Goal: Task Accomplishment & Management: Use online tool/utility

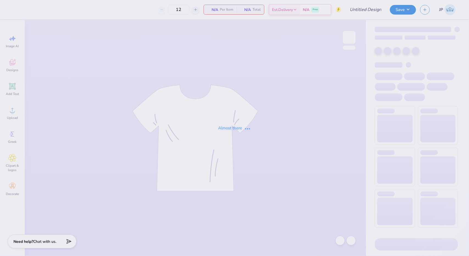
type input "Chi Omega Booths [PERSON_NAME]"
type input "24"
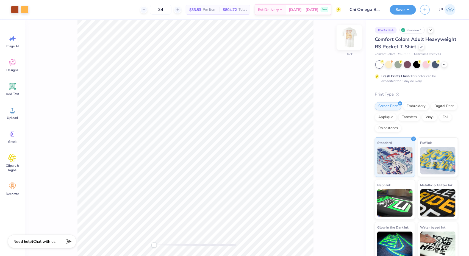
click at [350, 38] on img at bounding box center [349, 37] width 22 height 22
click at [13, 9] on div at bounding box center [15, 9] width 8 height 8
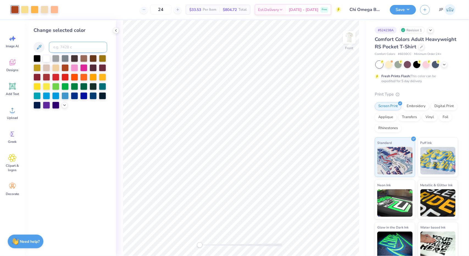
click at [59, 49] on input at bounding box center [78, 47] width 58 height 11
type input "541"
click at [25, 7] on div at bounding box center [25, 9] width 8 height 8
click at [34, 10] on div at bounding box center [35, 9] width 8 height 8
click at [67, 48] on input at bounding box center [78, 47] width 58 height 11
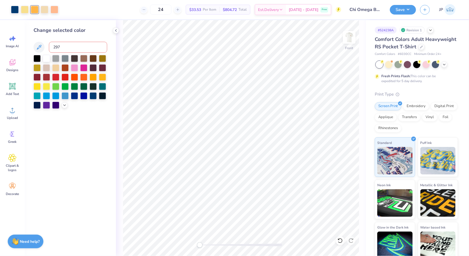
type input "2975"
click at [341, 241] on icon at bounding box center [340, 240] width 5 height 5
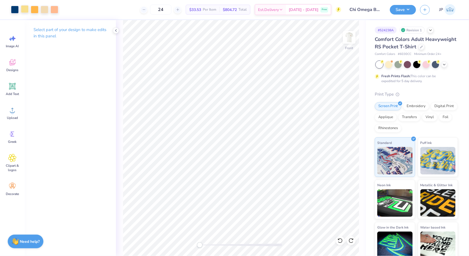
click at [24, 8] on div at bounding box center [25, 9] width 8 height 8
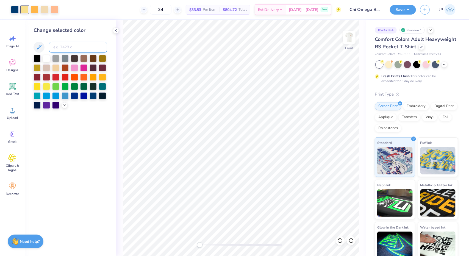
click at [65, 46] on input at bounding box center [78, 47] width 58 height 11
type input "2975"
click at [36, 11] on div at bounding box center [35, 9] width 8 height 8
click at [67, 48] on input at bounding box center [78, 47] width 58 height 11
type input "1235"
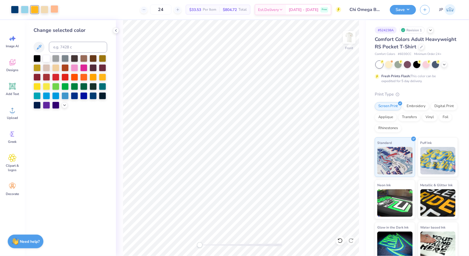
click at [57, 7] on div at bounding box center [55, 9] width 8 height 8
click at [68, 47] on input at bounding box center [78, 47] width 58 height 11
type input "176"
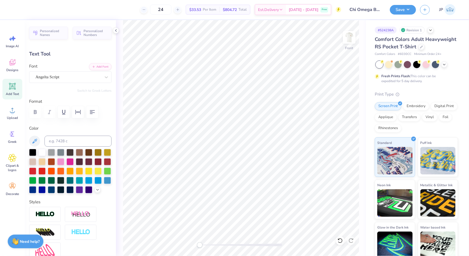
type textarea "Fall Date Party"
type input "9.15"
type input "1.64"
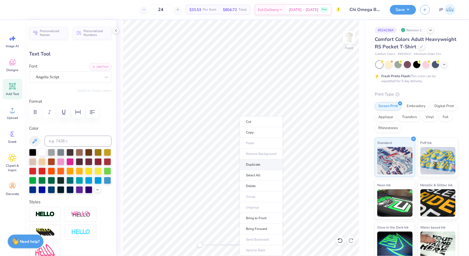
click at [255, 163] on li "Duplicate" at bounding box center [261, 164] width 43 height 11
type input "17.23"
type textarea "F"
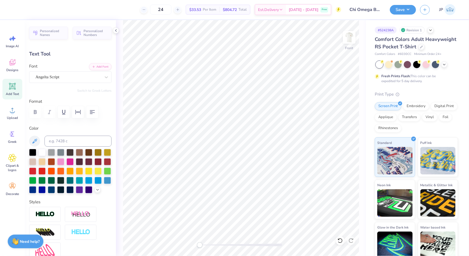
type textarea "[DATE]"
type input "12.57"
type input "1.52"
type input "17.29"
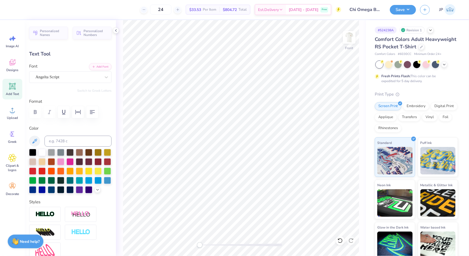
type input "5.95"
type input "0.72"
type input "18.09"
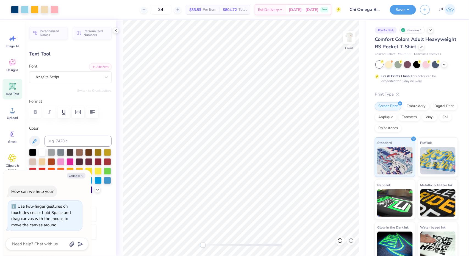
type textarea "x"
type input "17.87"
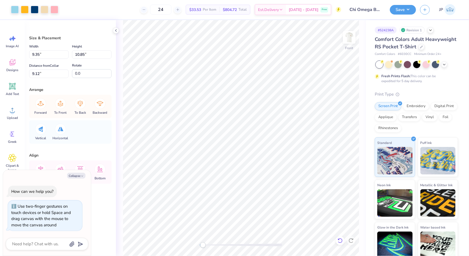
click at [343, 240] on icon at bounding box center [340, 240] width 5 height 5
type textarea "x"
type input "5.38"
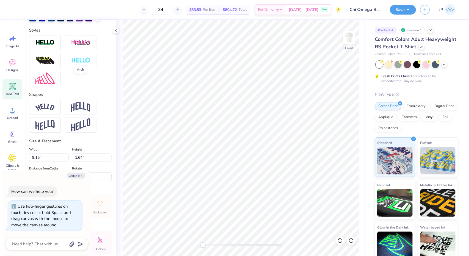
scroll to position [206, 0]
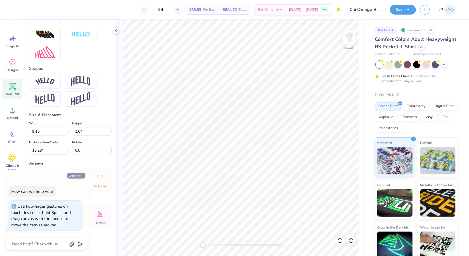
click at [79, 178] on button "Collapse" at bounding box center [76, 176] width 18 height 6
type textarea "x"
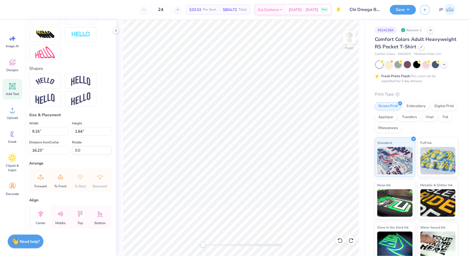
click at [40, 214] on icon at bounding box center [40, 214] width 11 height 11
type input "5.95"
type input "0.72"
type input "2.64"
click at [40, 217] on icon at bounding box center [40, 214] width 11 height 11
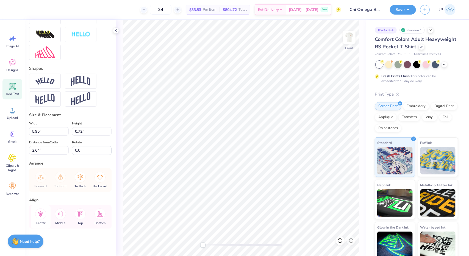
type input "7.08"
type input "0.86"
drag, startPoint x: 203, startPoint y: 245, endPoint x: 164, endPoint y: 261, distance: 42.2
click at [164, 256] on html "Art colors 24 $33.53 Per Item $804.72 Total Est. Delivery [DATE] - [DATE] Free …" at bounding box center [234, 128] width 469 height 256
type input "17.87"
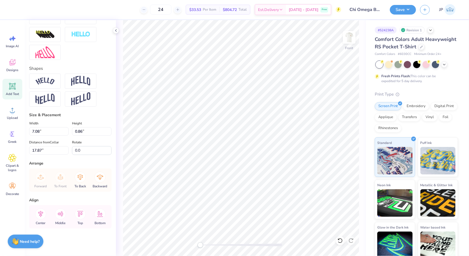
type input "6.08"
type input "0.74"
type input "19.66"
type input "8.96"
type input "3.33"
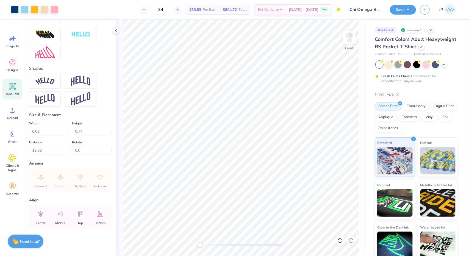
type input "3.00"
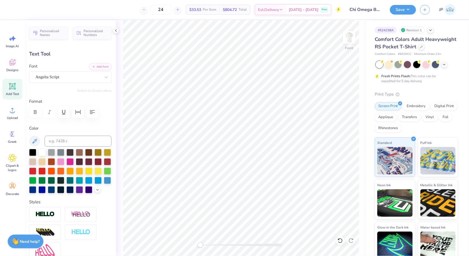
type input "6.08"
type input "0.74"
type input "19.66"
click at [70, 76] on div "Angelta Script" at bounding box center [68, 77] width 67 height 9
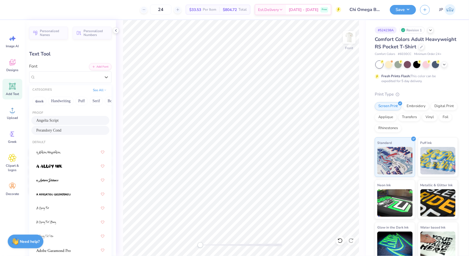
click at [62, 129] on div "Perandory Cond" at bounding box center [70, 131] width 68 height 6
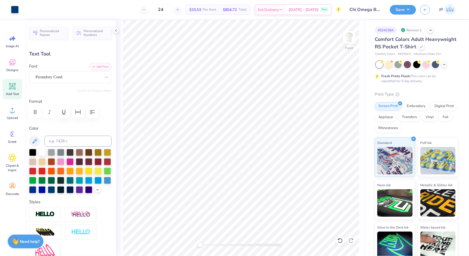
type input "3.39"
type input "0.51"
type input "19.77"
type input "4.67"
type input "0.71"
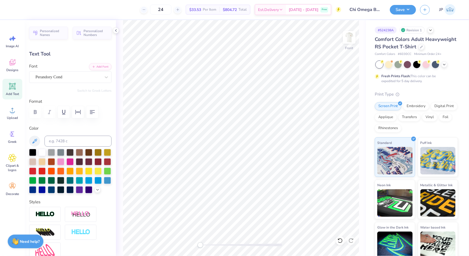
type input "17.61"
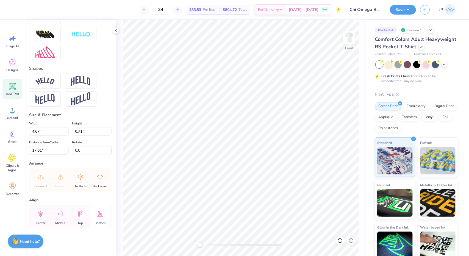
click at [37, 217] on icon at bounding box center [40, 214] width 11 height 11
type input "9.15"
type input "1.64"
type input "16.23"
type input "10.54"
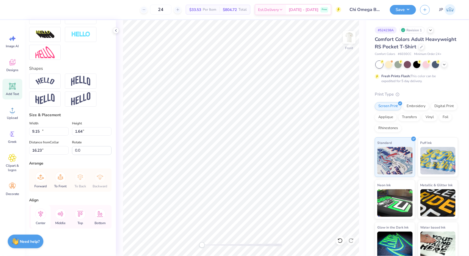
type input "1.89"
type input "15.98"
click at [41, 219] on icon at bounding box center [40, 214] width 11 height 11
type input "4.67"
type input "0.71"
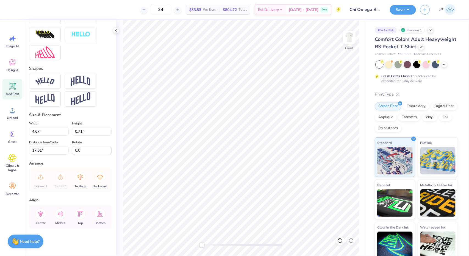
scroll to position [0, 0]
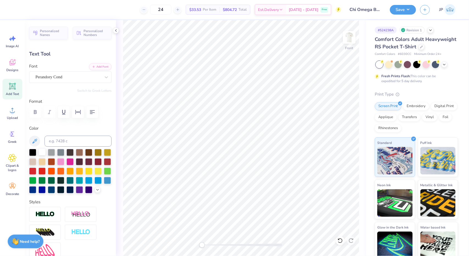
click at [42, 148] on div at bounding box center [41, 151] width 7 height 7
click at [341, 239] on icon at bounding box center [340, 240] width 5 height 5
type input "18.54"
click at [67, 139] on input at bounding box center [78, 141] width 67 height 11
type input "176"
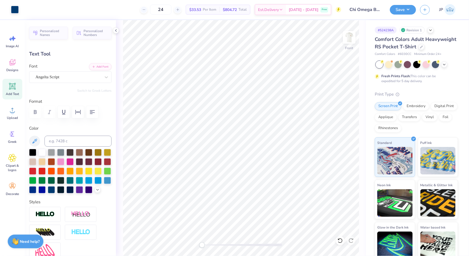
type input "10.54"
type input "1.89"
type input "16.43"
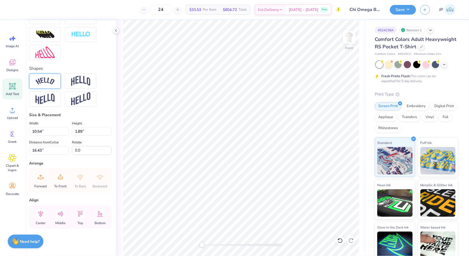
click at [49, 83] on img at bounding box center [44, 81] width 19 height 7
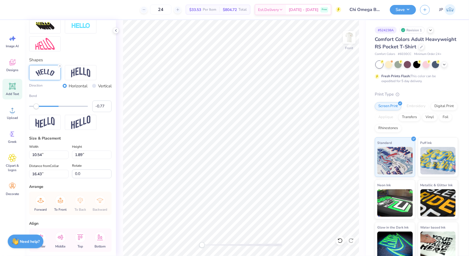
type input "-0.78"
drag, startPoint x: 71, startPoint y: 115, endPoint x: 35, endPoint y: 117, distance: 35.8
click at [35, 109] on div "Accessibility label" at bounding box center [34, 106] width 5 height 5
type input "-0.30"
drag, startPoint x: 35, startPoint y: 117, endPoint x: 48, endPoint y: 117, distance: 13.2
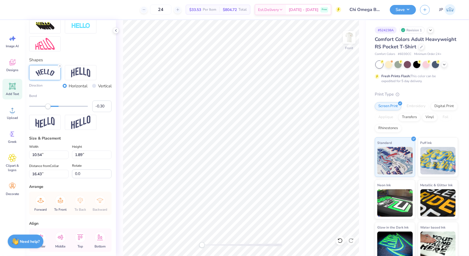
click at [48, 109] on div "Accessibility label" at bounding box center [47, 106] width 5 height 5
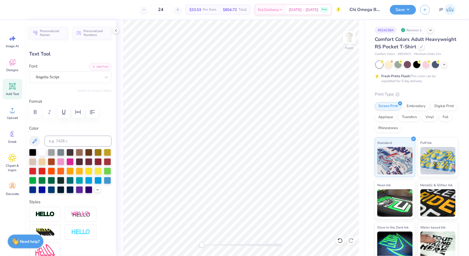
type input "10.12"
type input "1.56"
type input "16.35"
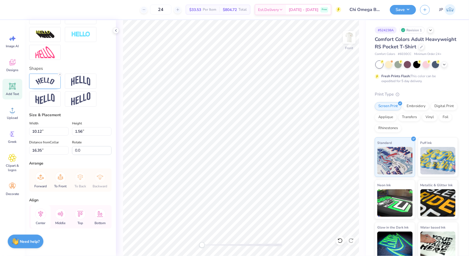
click at [42, 214] on icon at bounding box center [40, 214] width 11 height 11
type input "4.67"
type input "0.71"
type input "17.96"
type input "10.12"
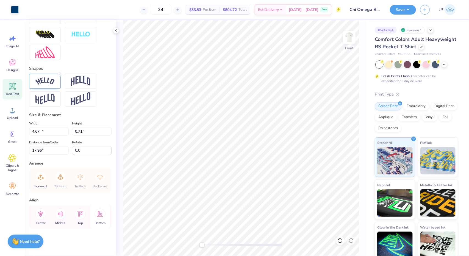
type input "1.56"
type input "16.02"
type input "4.67"
type input "0.71"
type input "18.21"
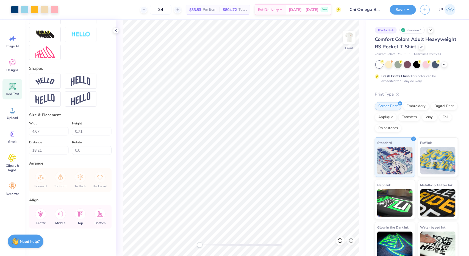
drag, startPoint x: 201, startPoint y: 247, endPoint x: 156, endPoint y: 261, distance: 47.2
click at [156, 256] on html "Art colors 24 $33.53 Per Item $804.72 Total Est. Delivery [DATE] - [DATE] Free …" at bounding box center [234, 128] width 469 height 256
type input "10.12"
type input "1.56"
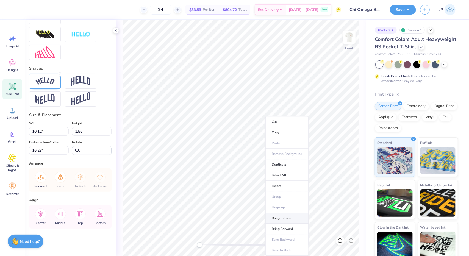
click at [283, 216] on li "Bring to Front" at bounding box center [287, 218] width 43 height 11
type input "15.67"
click at [341, 241] on icon at bounding box center [340, 240] width 5 height 5
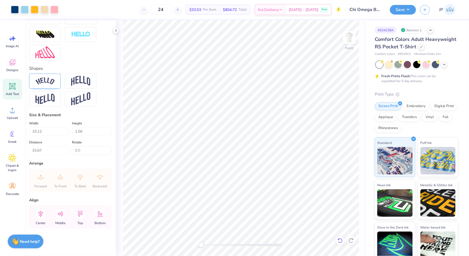
click at [341, 241] on icon at bounding box center [340, 240] width 5 height 5
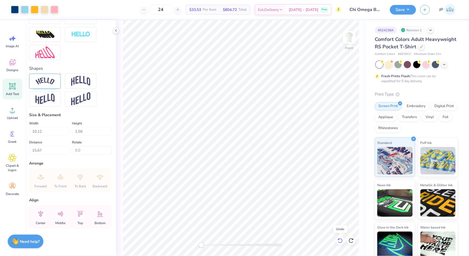
click at [341, 241] on icon at bounding box center [340, 240] width 5 height 5
click at [341, 240] on icon at bounding box center [340, 240] width 5 height 5
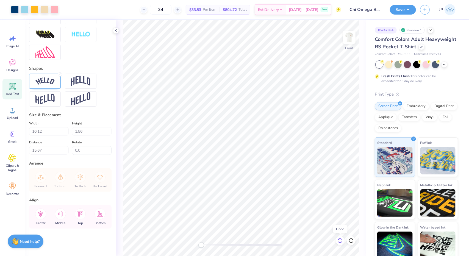
click at [341, 240] on icon at bounding box center [340, 240] width 5 height 5
click at [342, 241] on icon at bounding box center [340, 240] width 5 height 5
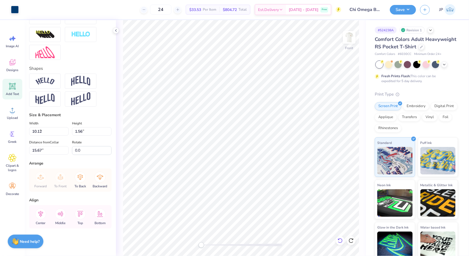
type input "4.67"
type input "0.71"
type input "17.61"
type input "10.54"
type input "1.89"
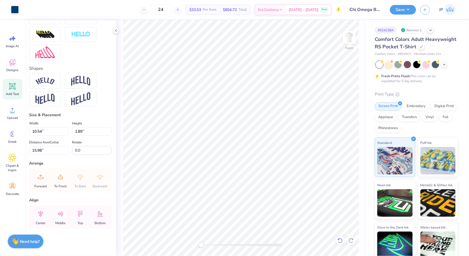
type input "16.33"
type input "9.28"
type input "1.66"
type input "16.56"
click at [43, 217] on icon at bounding box center [40, 214] width 11 height 11
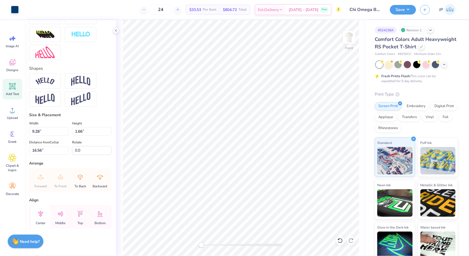
type input "4.67"
type input "0.71"
type input "17.87"
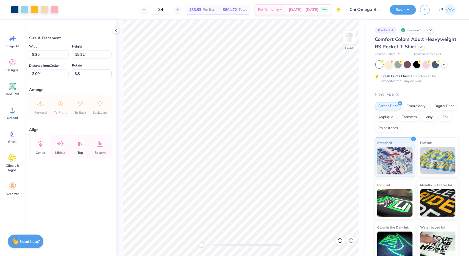
click at [40, 141] on icon at bounding box center [40, 143] width 11 height 11
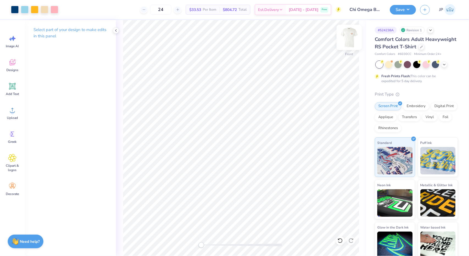
click at [350, 35] on img at bounding box center [349, 37] width 22 height 22
click at [11, 11] on div at bounding box center [15, 9] width 8 height 8
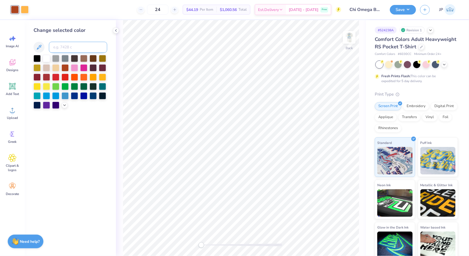
click at [74, 47] on input at bounding box center [78, 47] width 58 height 11
type input "541"
click at [26, 7] on div at bounding box center [25, 9] width 8 height 8
click at [66, 47] on input at bounding box center [78, 47] width 58 height 11
type input "1235"
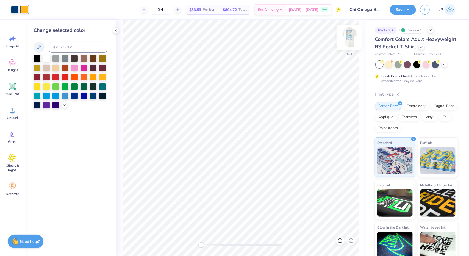
click at [346, 41] on img at bounding box center [349, 37] width 22 height 22
click at [352, 41] on img at bounding box center [349, 37] width 22 height 22
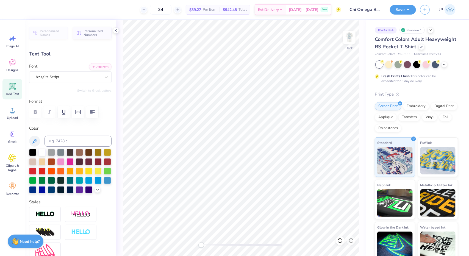
scroll to position [4, 2]
type textarea "Fall Date Party"
drag, startPoint x: 202, startPoint y: 245, endPoint x: 217, endPoint y: 246, distance: 14.6
click at [217, 246] on div "Accessibility label" at bounding box center [216, 244] width 5 height 5
drag, startPoint x: 217, startPoint y: 246, endPoint x: 143, endPoint y: 262, distance: 76.2
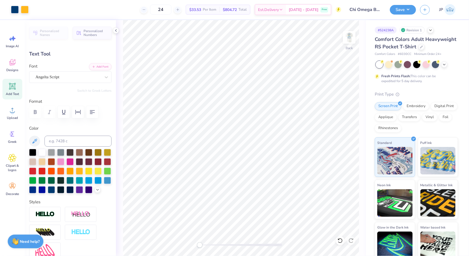
click at [143, 256] on html "Art colors 24 $33.53 Per Item $804.72 Total Est. Delivery [DATE] - [DATE] Free …" at bounding box center [234, 128] width 469 height 256
type input "3.43"
type input "0.61"
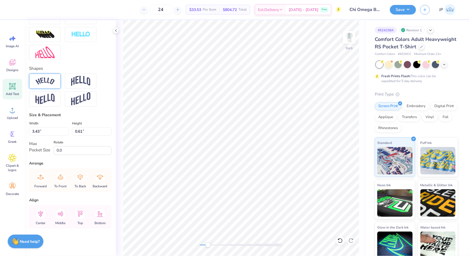
click at [46, 78] on img at bounding box center [44, 81] width 19 height 7
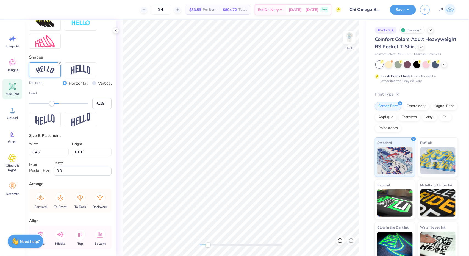
type input "-0.20"
drag, startPoint x: 70, startPoint y: 111, endPoint x: 51, endPoint y: 113, distance: 19.3
click at [51, 106] on div "Accessibility label" at bounding box center [51, 103] width 5 height 5
type input "-0.36"
drag, startPoint x: 50, startPoint y: 112, endPoint x: 47, endPoint y: 113, distance: 3.3
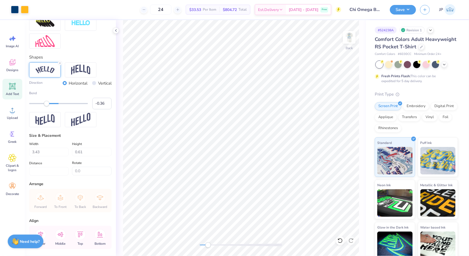
click at [47, 106] on div "Accessibility label" at bounding box center [46, 103] width 5 height 5
drag, startPoint x: 209, startPoint y: 245, endPoint x: 164, endPoint y: 256, distance: 46.3
click at [164, 256] on html "Art colors 24 $33.53 Per Item $804.72 Total Est. Delivery [DATE] - [DATE] Free …" at bounding box center [234, 128] width 469 height 256
type input "3.32"
type input "0.56"
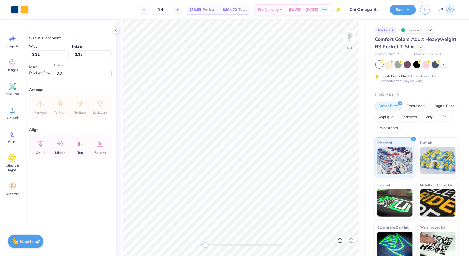
type input "3.38"
type input "2.41"
click at [46, 144] on icon at bounding box center [40, 143] width 11 height 11
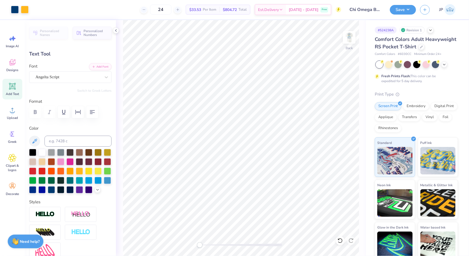
click at [165, 249] on div "Back" at bounding box center [241, 138] width 250 height 236
click at [166, 247] on div "Back" at bounding box center [241, 138] width 250 height 236
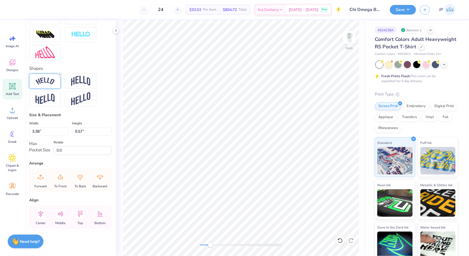
click at [60, 74] on line at bounding box center [60, 75] width 2 height 2
drag, startPoint x: 211, startPoint y: 245, endPoint x: 153, endPoint y: 258, distance: 59.9
click at [153, 256] on html "Art colors 24 $33.53 Per Item $804.72 Total Est. Delivery [DATE] - [DATE] Free …" at bounding box center [234, 128] width 469 height 256
type input "3.03"
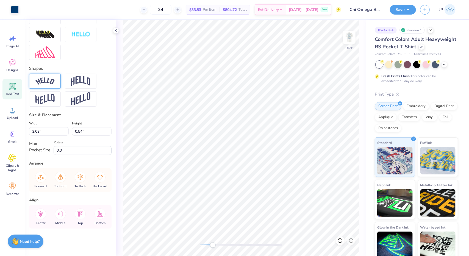
type input "0.54"
type input "3.18"
type input "0.57"
type input "3.37"
type input "0.60"
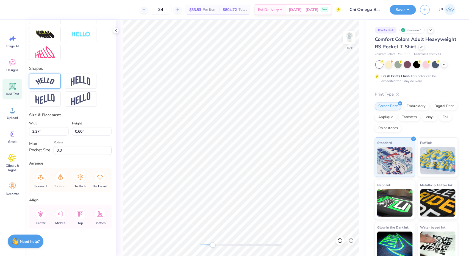
click at [45, 77] on div at bounding box center [45, 81] width 32 height 15
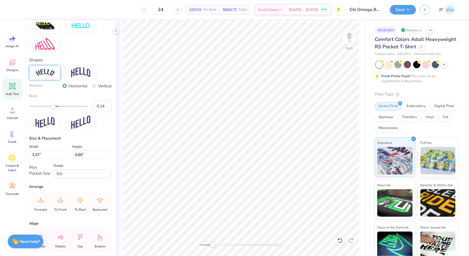
type input "-0.15"
drag, startPoint x: 70, startPoint y: 117, endPoint x: 52, endPoint y: 119, distance: 17.8
click at [52, 112] on div "Bend -0.15" at bounding box center [70, 102] width 82 height 19
type input "-0.42"
drag, startPoint x: 52, startPoint y: 116, endPoint x: 45, endPoint y: 117, distance: 7.2
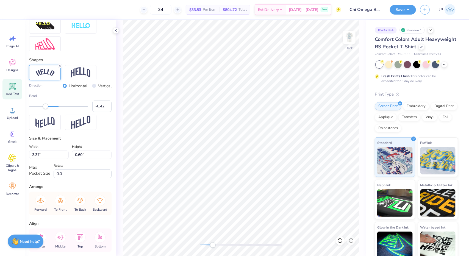
click at [45, 109] on div "Accessibility label" at bounding box center [45, 106] width 5 height 5
type input "-0.32"
click at [48, 109] on div "Accessibility label" at bounding box center [47, 106] width 5 height 5
type input "3.28"
type input "0.52"
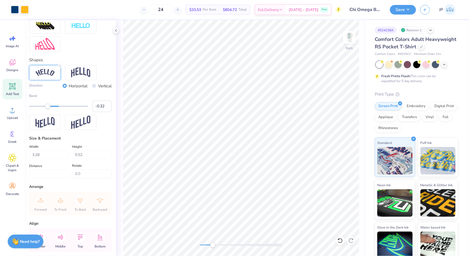
type input "3.42"
type input "0.54"
drag, startPoint x: 208, startPoint y: 244, endPoint x: 168, endPoint y: 266, distance: 45.4
click at [168, 256] on html "Art colors 24 $33.53 Per Item $804.72 Total Est. Delivery [DATE] - [DATE] Free …" at bounding box center [234, 128] width 469 height 256
type input "-0.34"
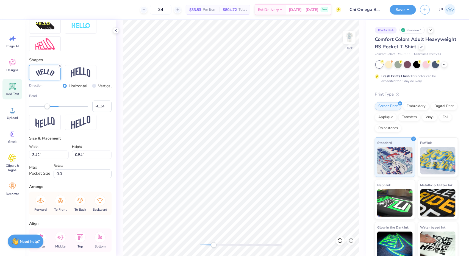
click at [47, 109] on div "Accessibility label" at bounding box center [47, 106] width 5 height 5
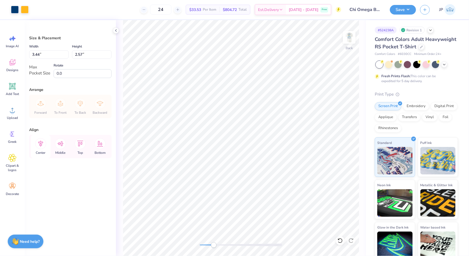
click at [42, 145] on icon at bounding box center [40, 143] width 11 height 11
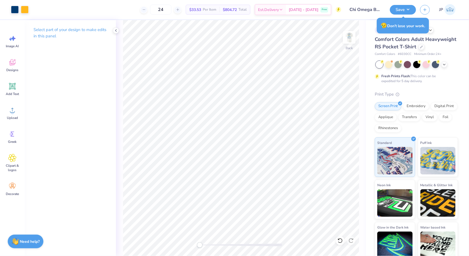
click at [156, 252] on div "Back" at bounding box center [241, 138] width 250 height 236
click at [346, 39] on img at bounding box center [349, 37] width 22 height 22
click at [349, 43] on img at bounding box center [349, 37] width 22 height 22
drag, startPoint x: 201, startPoint y: 244, endPoint x: 206, endPoint y: 243, distance: 5.0
click at [208, 243] on div "Accessibility label" at bounding box center [210, 244] width 5 height 5
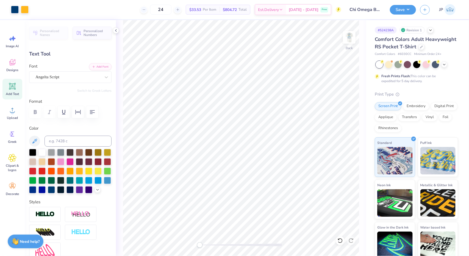
drag, startPoint x: 206, startPoint y: 245, endPoint x: 153, endPoint y: 260, distance: 55.6
click at [153, 256] on html "Art colors 24 $33.53 Per Item $804.72 Total Est. Delivery [DATE] - [DATE] Free …" at bounding box center [234, 128] width 469 height 256
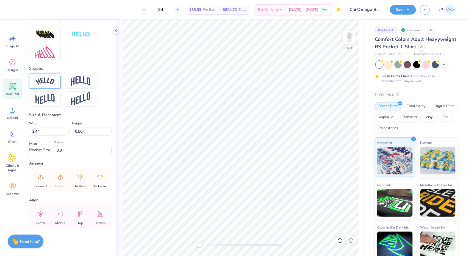
click at [59, 73] on icon at bounding box center [59, 74] width 3 height 3
type input "3.10"
type input "0.55"
type input "3.22"
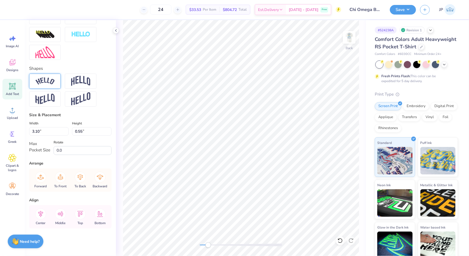
type input "0.58"
type input "3.40"
type input "0.61"
click at [38, 214] on icon at bounding box center [40, 214] width 11 height 11
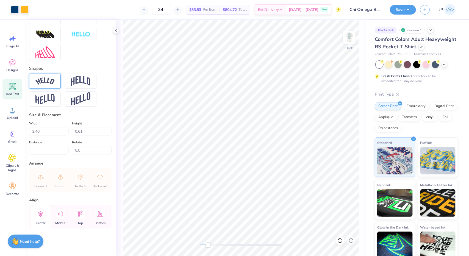
scroll to position [206, 0]
click at [216, 251] on div "Back" at bounding box center [241, 138] width 250 height 236
type textarea "Fall Date Party"
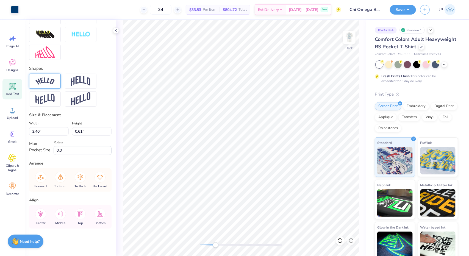
type input "1.25"
type input "1.75"
click at [339, 239] on icon at bounding box center [340, 240] width 5 height 5
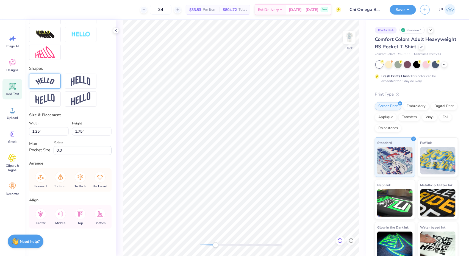
type input "3.40"
type input "0.61"
drag, startPoint x: 216, startPoint y: 245, endPoint x: 152, endPoint y: 264, distance: 67.1
click at [152, 256] on html "Art colors 24 $33.53 Per Item $804.72 Total Est. Delivery [DATE] - [DATE] Free …" at bounding box center [234, 128] width 469 height 256
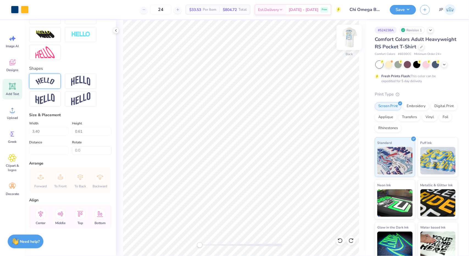
click at [346, 37] on img at bounding box center [349, 37] width 22 height 22
click at [346, 37] on img at bounding box center [349, 37] width 11 height 11
type textarea "Fall"
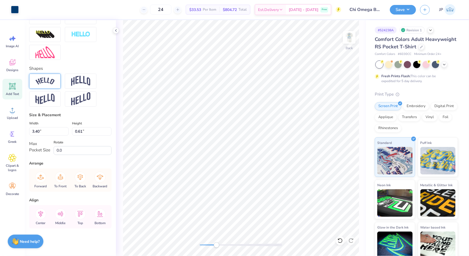
type input "1.00"
type input "0.44"
type input "0.0"
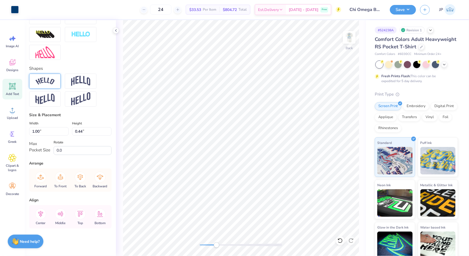
type input "0.80"
type input "0.78"
type input "0.0"
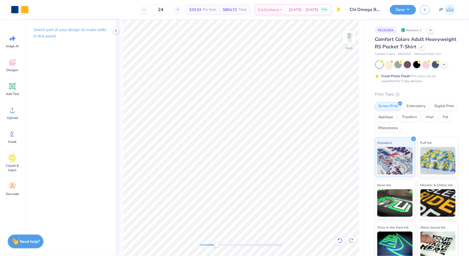
click at [341, 238] on icon at bounding box center [340, 240] width 5 height 5
click at [340, 239] on icon at bounding box center [340, 240] width 5 height 5
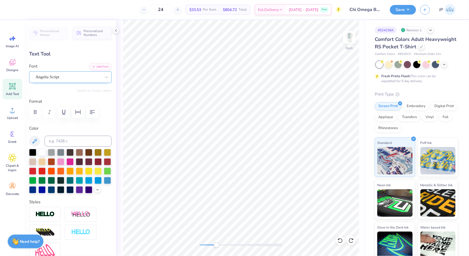
click at [63, 80] on div "Angelta Script" at bounding box center [68, 77] width 67 height 9
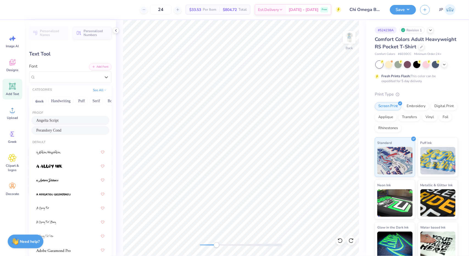
click at [57, 127] on div "Perandory Cond" at bounding box center [70, 130] width 78 height 9
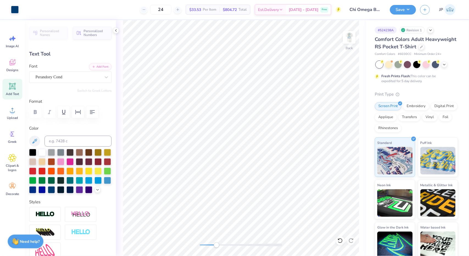
type input "1.91"
type input "0.33"
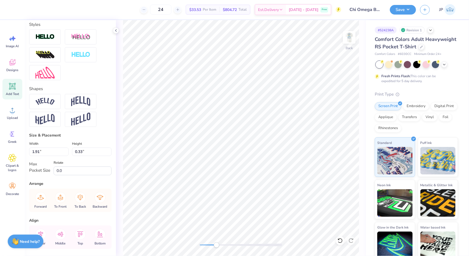
scroll to position [196, 0]
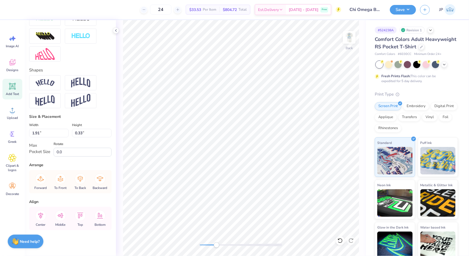
click at [51, 87] on img at bounding box center [44, 82] width 19 height 7
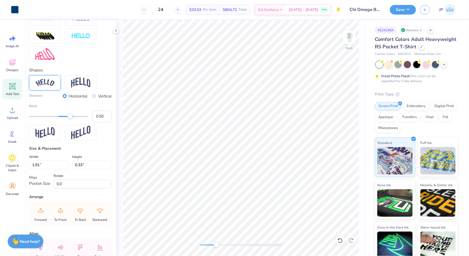
type input "2.38"
type input "0.61"
type input "-0.49"
drag, startPoint x: 71, startPoint y: 126, endPoint x: 43, endPoint y: 129, distance: 27.7
click at [43, 122] on div "Bend -0.49" at bounding box center [70, 113] width 82 height 19
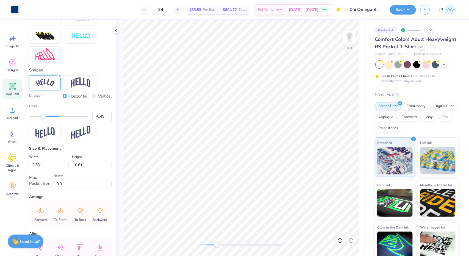
type input "2.32"
type input "0.60"
drag, startPoint x: 218, startPoint y: 246, endPoint x: 208, endPoint y: 246, distance: 10.2
click at [208, 246] on div "Accessibility label" at bounding box center [207, 244] width 5 height 5
type input "2.72"
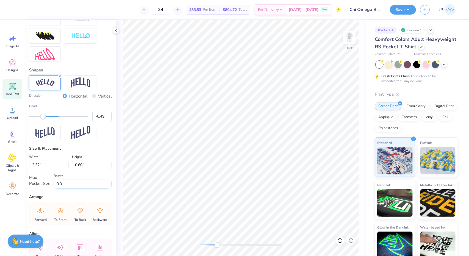
type input "0.70"
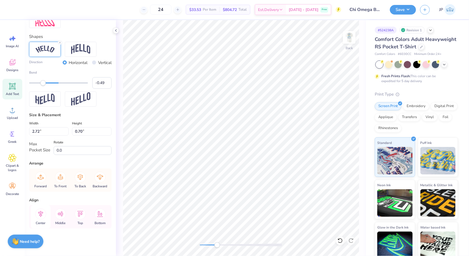
click at [42, 215] on icon at bounding box center [40, 214] width 11 height 11
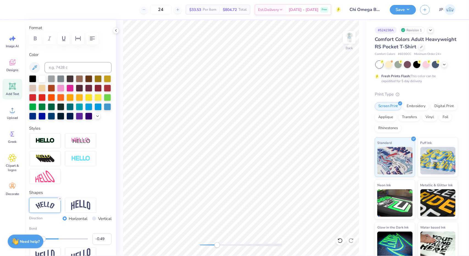
scroll to position [0, 0]
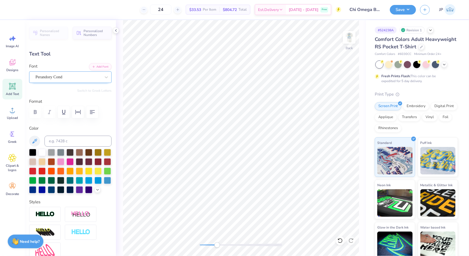
click at [71, 75] on div "Perandory Cond" at bounding box center [68, 77] width 67 height 9
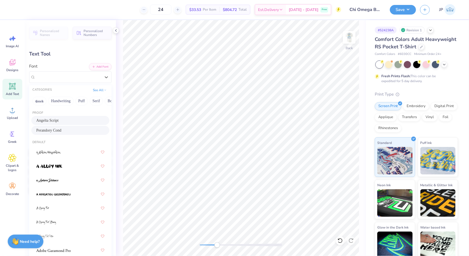
click at [62, 118] on div "Angelta Script" at bounding box center [70, 121] width 68 height 6
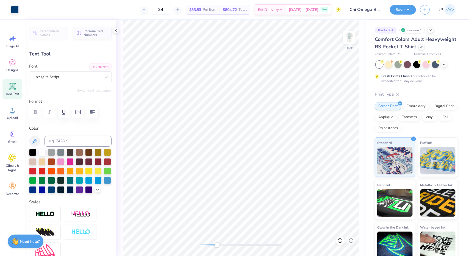
type input "3.44"
type input "0.71"
click at [294, 163] on li "Duplicate" at bounding box center [291, 164] width 43 height 11
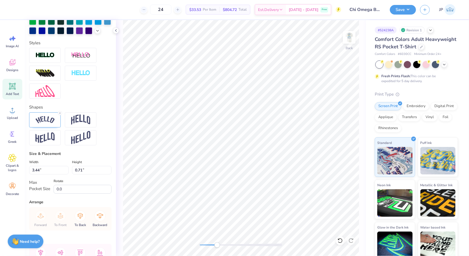
scroll to position [162, 0]
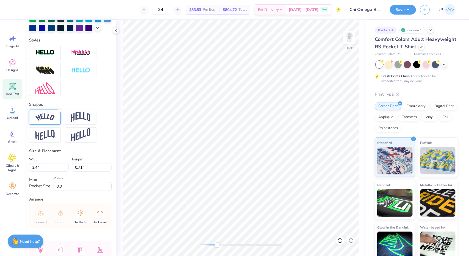
click at [50, 121] on img at bounding box center [44, 117] width 19 height 7
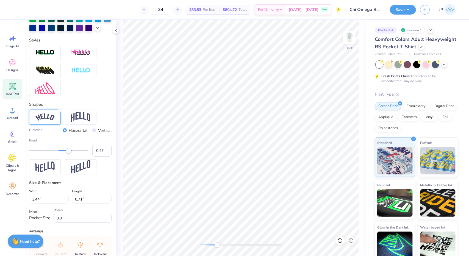
type input "0.49"
drag, startPoint x: 44, startPoint y: 159, endPoint x: 70, endPoint y: 163, distance: 25.9
click at [70, 157] on div "Bend 0.49" at bounding box center [70, 147] width 82 height 19
type textarea "F"
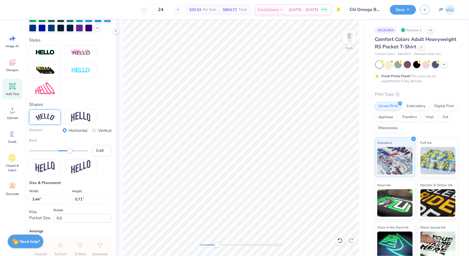
scroll to position [4, 2]
type textarea "[DATE]"
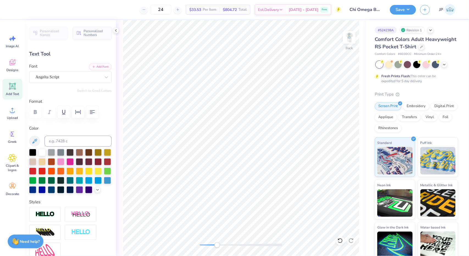
click at [161, 254] on div "Back" at bounding box center [241, 138] width 250 height 236
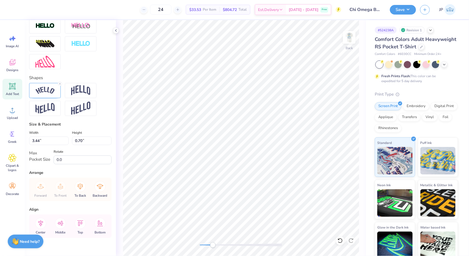
scroll to position [209, 0]
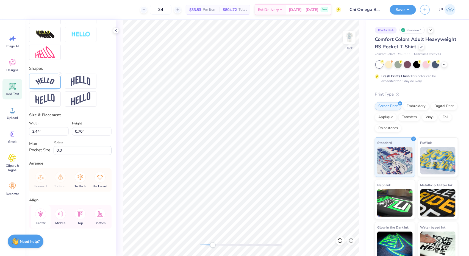
click at [43, 215] on icon at bounding box center [40, 214] width 11 height 11
type input "0.70"
click at [162, 256] on html "Art colors 24 $33.53 Per Item $804.72 Total Est. Delivery [DATE] - [DATE] Free …" at bounding box center [234, 128] width 469 height 256
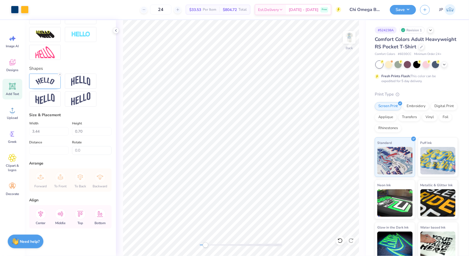
scroll to position [206, 0]
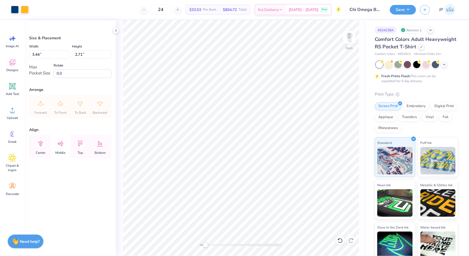
click at [62, 143] on icon at bounding box center [60, 143] width 11 height 11
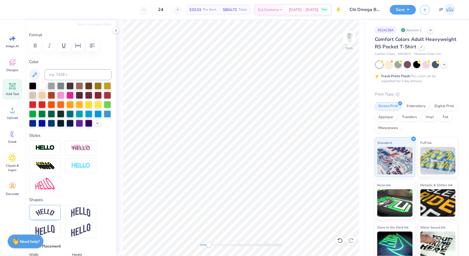
scroll to position [77, 0]
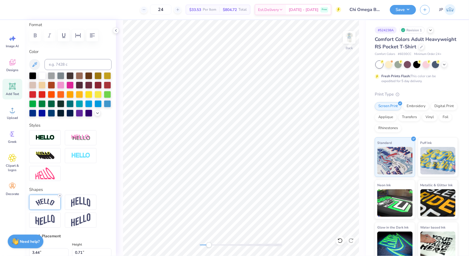
click at [59, 198] on div at bounding box center [60, 196] width 4 height 4
type input "2.98"
type input "0.53"
click at [277, 164] on li "Duplicate" at bounding box center [280, 164] width 43 height 11
type textarea "F"
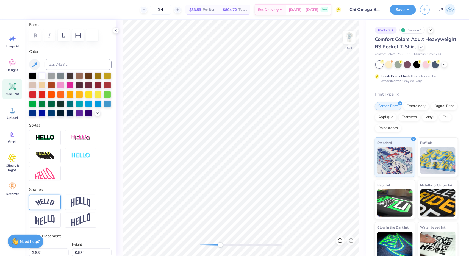
scroll to position [4, 2]
type textarea "[DATE]"
type input "3.43"
type input "0.47"
type input "1.83"
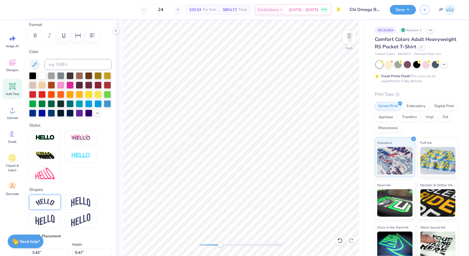
type input "0.25"
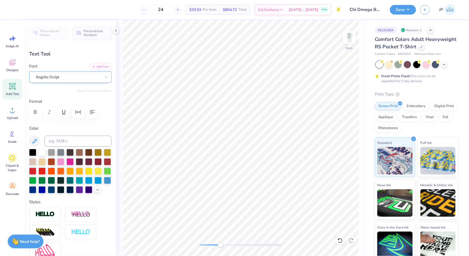
click at [64, 77] on div "Angelta Script" at bounding box center [68, 77] width 67 height 9
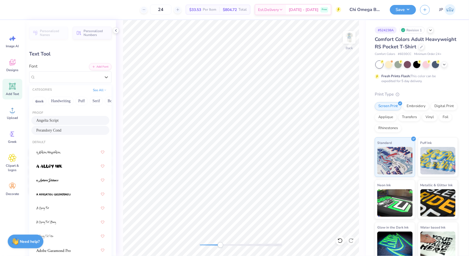
click at [56, 129] on div "Perandory Cond" at bounding box center [70, 131] width 68 height 6
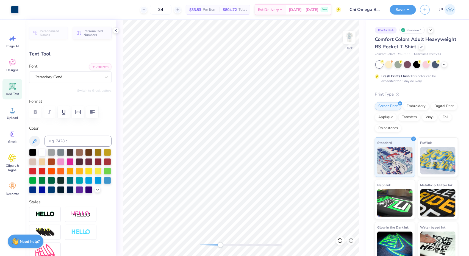
type input "1.01"
type input "0.18"
type input "1.67"
type input "0.29"
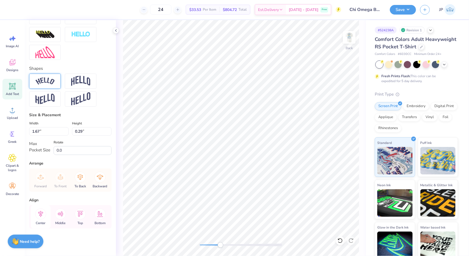
click at [40, 216] on icon at bounding box center [40, 214] width 5 height 6
click at [198, 249] on div "Back" at bounding box center [241, 138] width 250 height 236
type input "2.98"
type input "0.53"
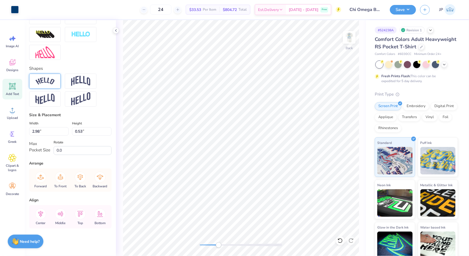
scroll to position [209, 0]
type input "3.24"
type input "0.58"
click at [40, 218] on icon at bounding box center [40, 214] width 11 height 11
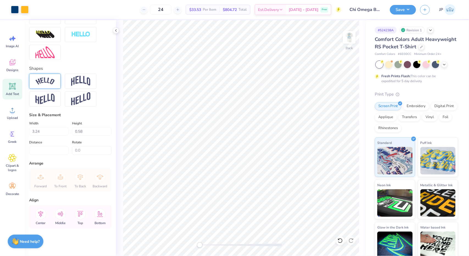
click at [161, 256] on div "Back" at bounding box center [241, 138] width 250 height 236
click at [345, 42] on img at bounding box center [349, 37] width 22 height 22
click at [350, 37] on img at bounding box center [349, 37] width 22 height 22
type input "1.67"
type input "0.29"
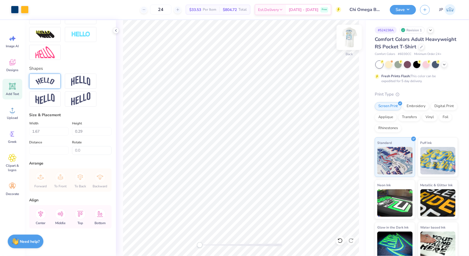
scroll to position [0, 0]
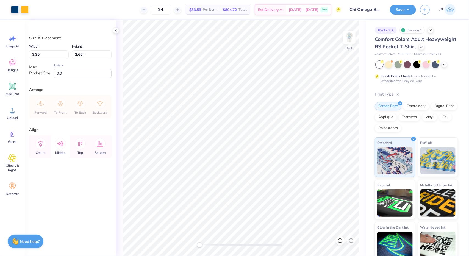
click at [61, 148] on icon at bounding box center [60, 143] width 11 height 11
click at [41, 145] on icon at bounding box center [40, 144] width 5 height 6
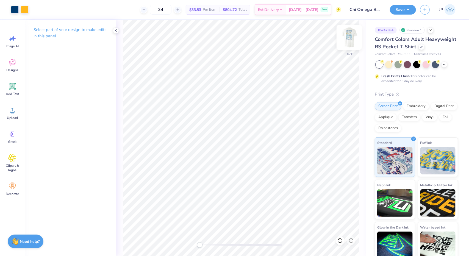
click at [347, 39] on img at bounding box center [349, 37] width 22 height 22
click at [410, 9] on button "Save" at bounding box center [403, 9] width 26 height 10
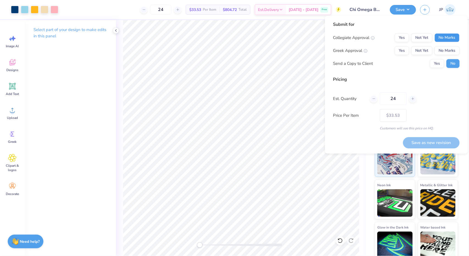
click at [441, 35] on button "No Marks" at bounding box center [447, 37] width 25 height 9
click at [423, 48] on button "Not Yet" at bounding box center [422, 50] width 21 height 9
click at [428, 140] on button "Save as new revision" at bounding box center [431, 142] width 57 height 11
type input "$33.53"
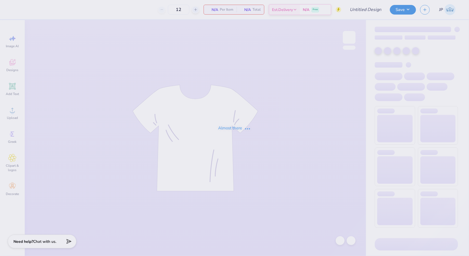
type input "Chi Omega Booths [PERSON_NAME]"
type input "24"
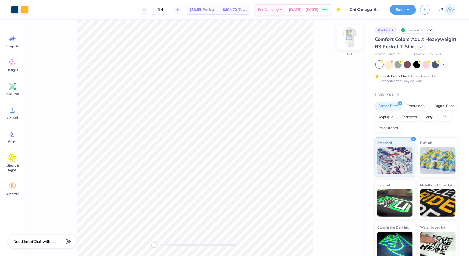
click at [351, 37] on img at bounding box center [349, 37] width 22 height 22
click at [352, 39] on img at bounding box center [349, 37] width 22 height 22
